Goal: Task Accomplishment & Management: Use online tool/utility

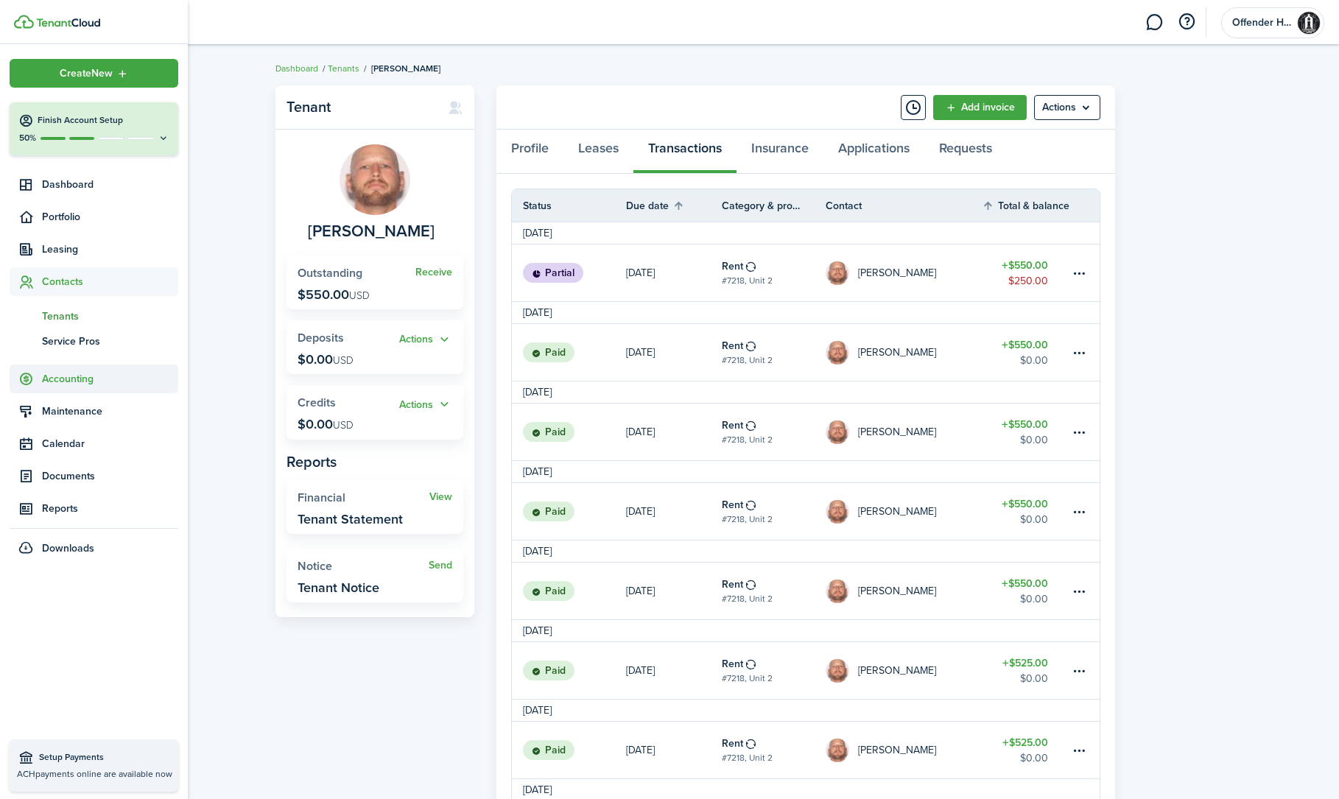
click at [65, 381] on span "Accounting" at bounding box center [110, 378] width 136 height 15
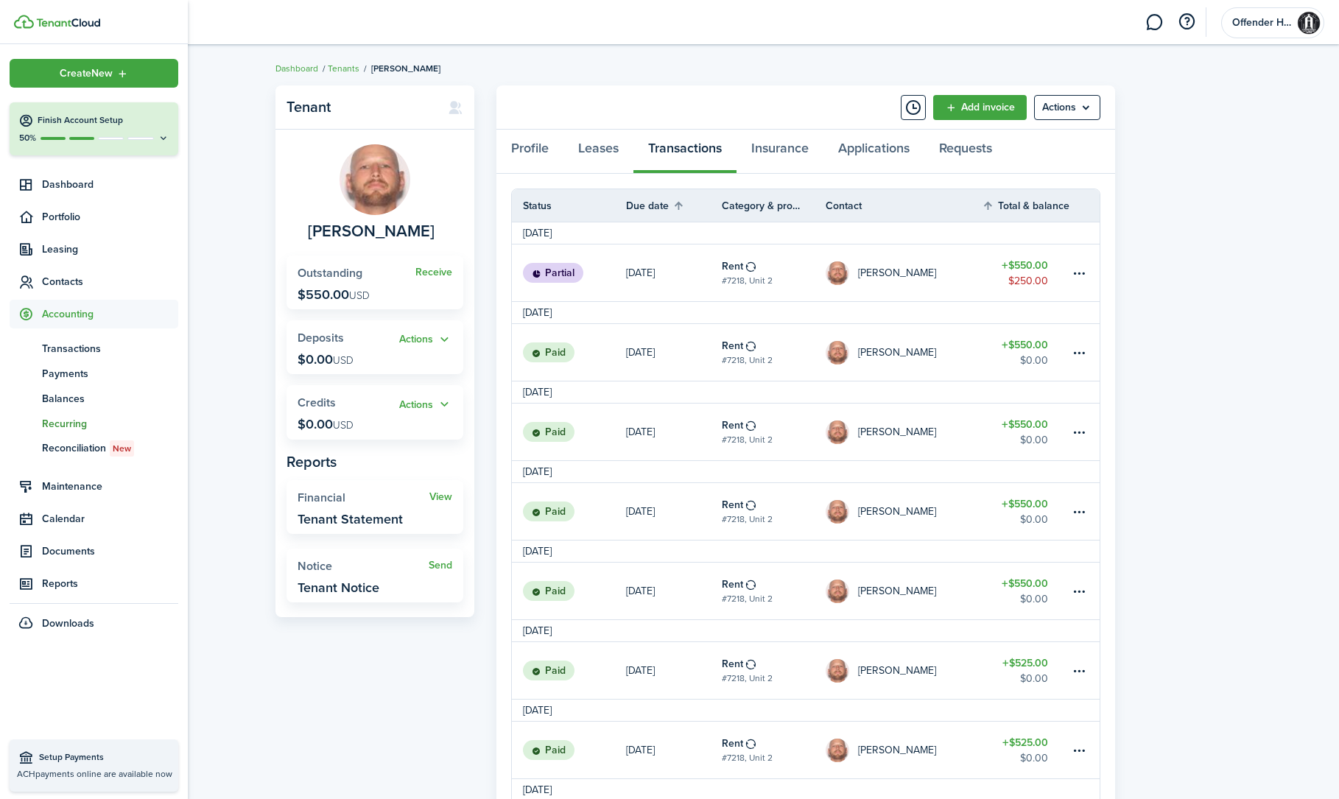
click at [74, 424] on span "Recurring" at bounding box center [110, 423] width 136 height 15
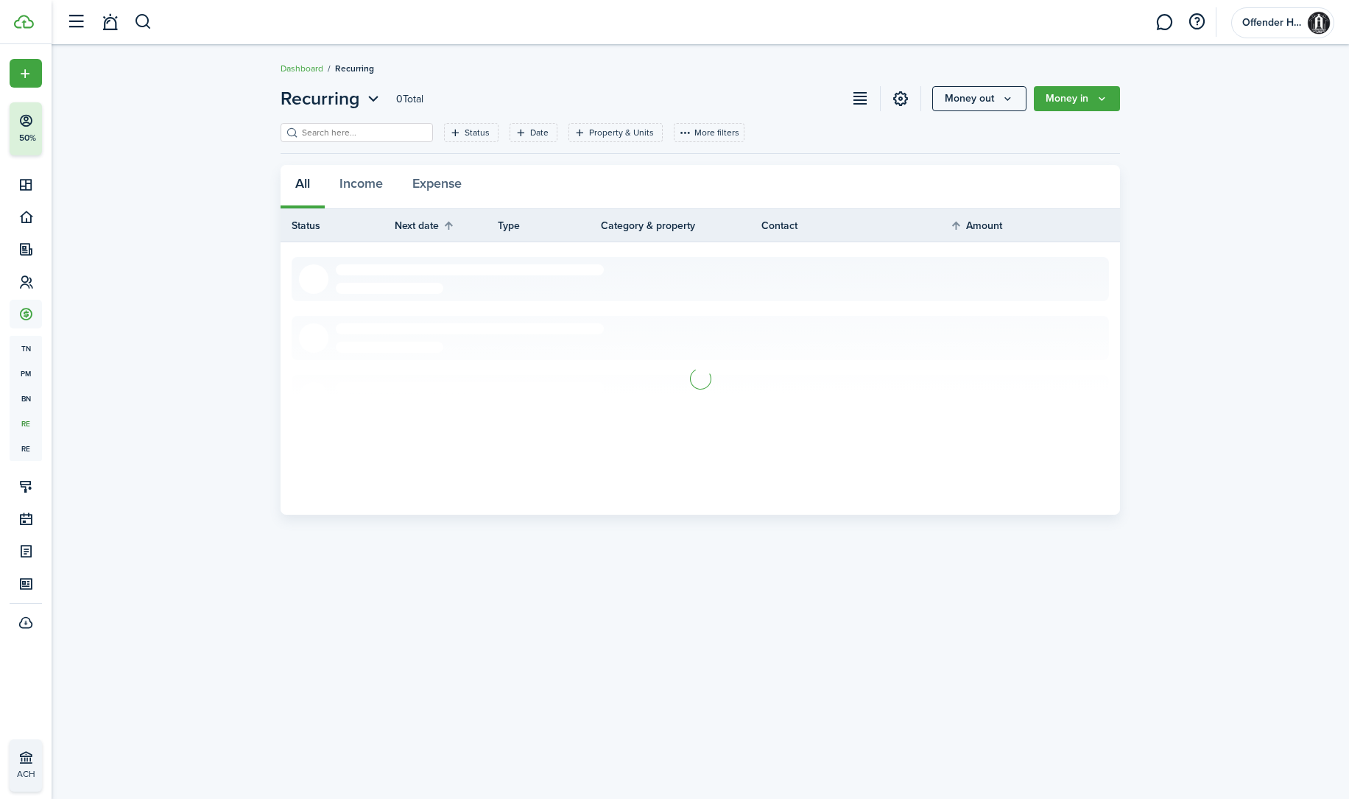
click at [402, 137] on input "search" at bounding box center [363, 133] width 130 height 14
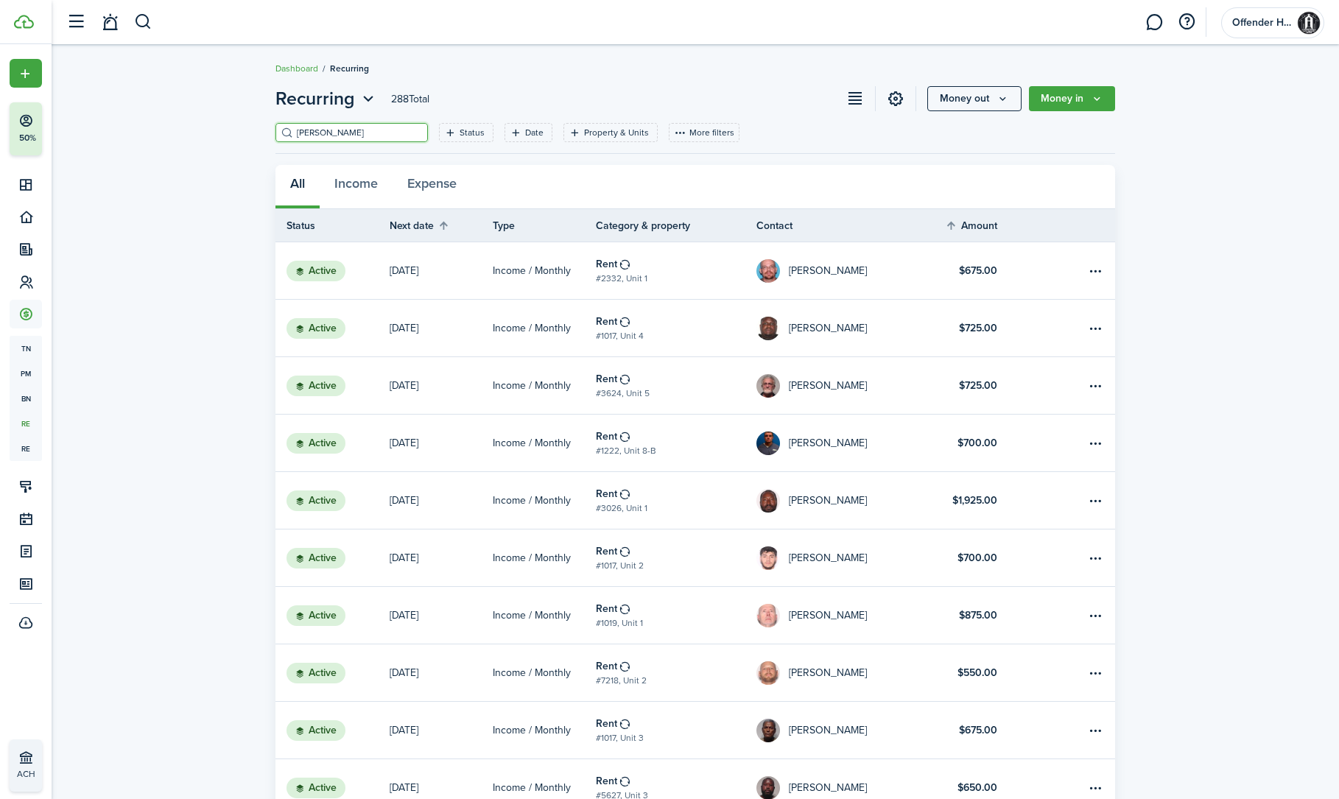
type input "[PERSON_NAME]"
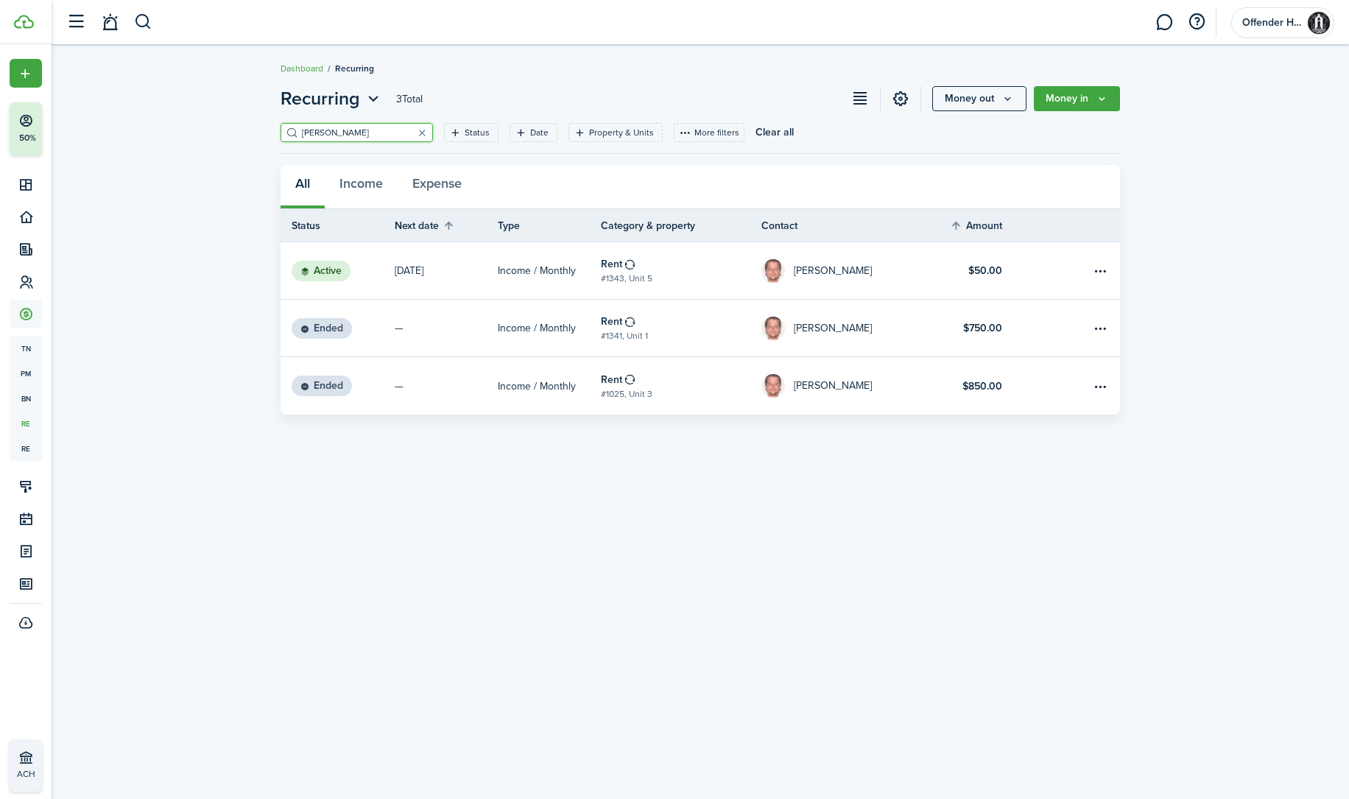
click at [471, 278] on link "[DATE]" at bounding box center [446, 270] width 103 height 57
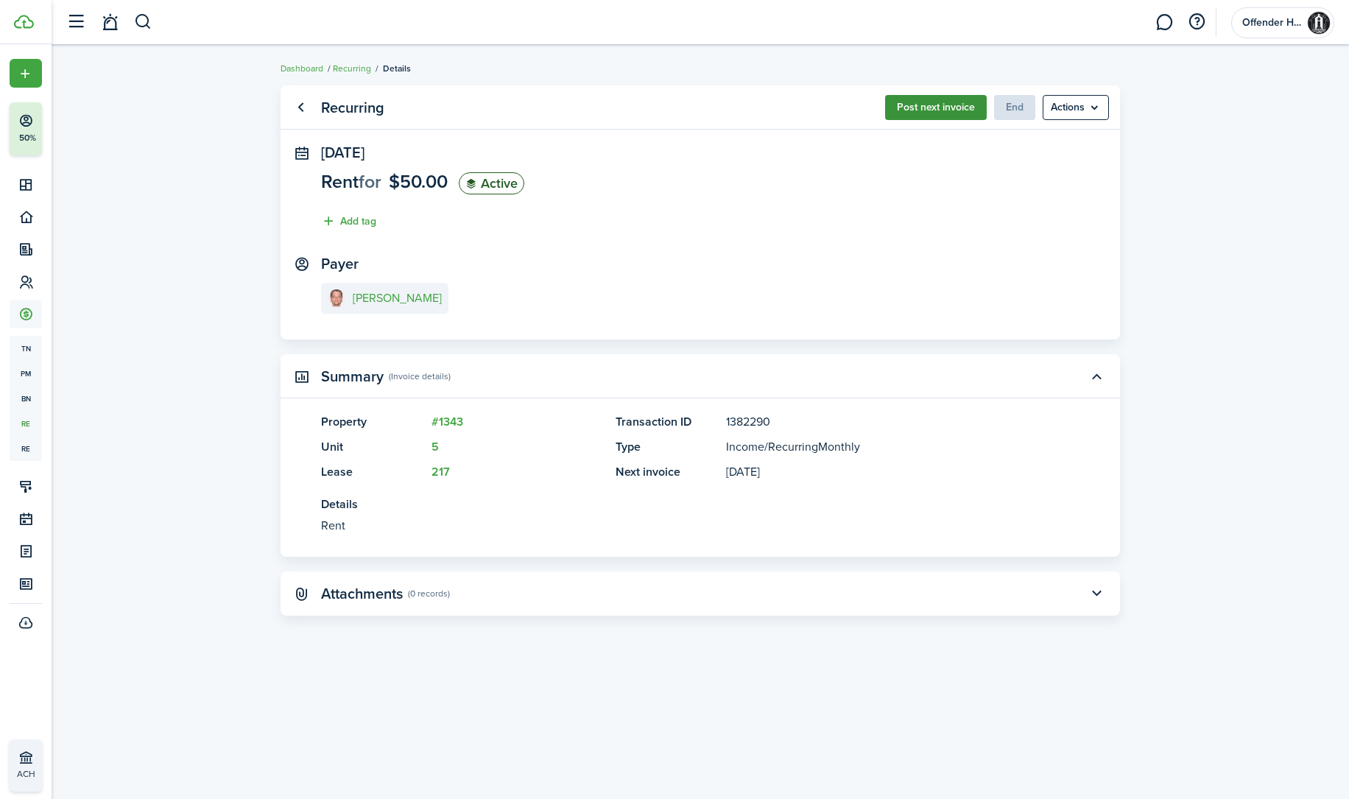
click at [929, 111] on button "Post next invoice" at bounding box center [936, 107] width 102 height 25
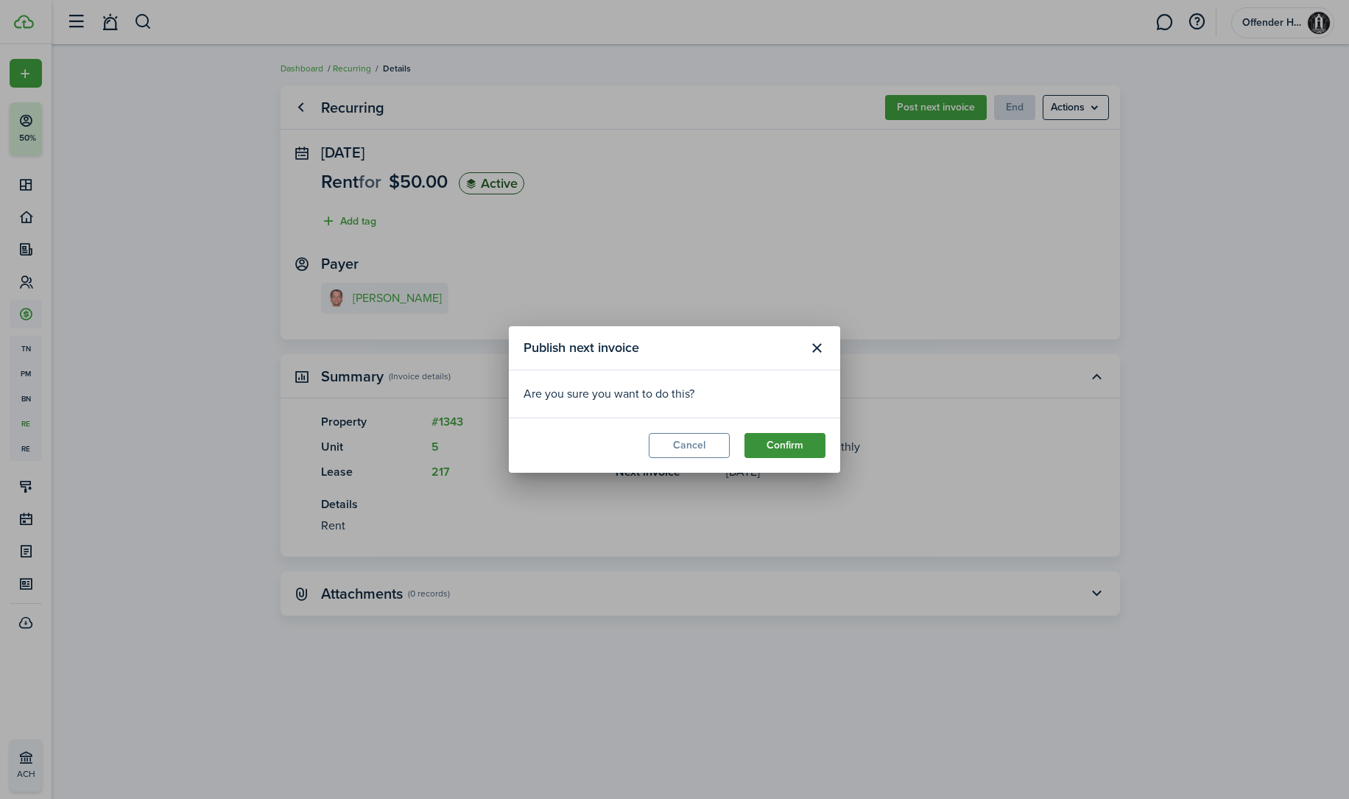
click at [779, 449] on button "Confirm" at bounding box center [785, 445] width 81 height 25
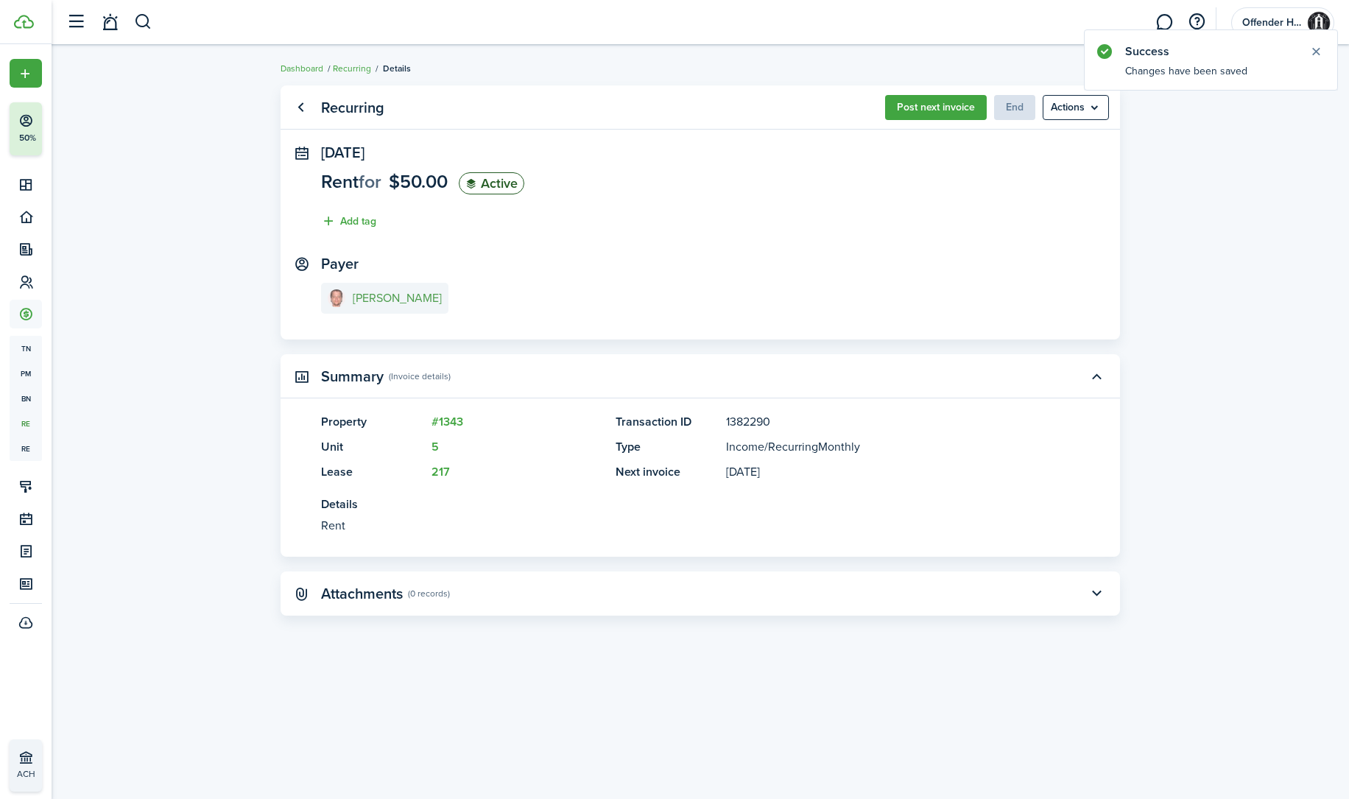
click at [406, 300] on e-details-info-title "[PERSON_NAME]" at bounding box center [397, 298] width 89 height 13
